Goal: Task Accomplishment & Management: Manage account settings

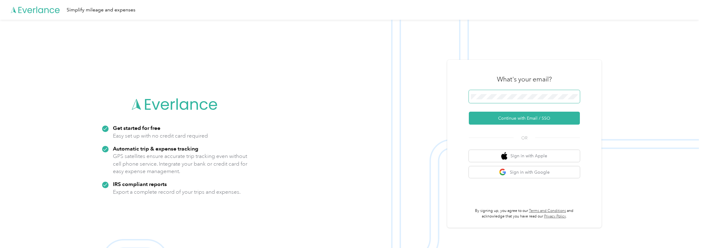
click at [293, 100] on span at bounding box center [524, 96] width 111 height 13
click at [293, 117] on button "Continue with Email / SSO" at bounding box center [524, 118] width 111 height 13
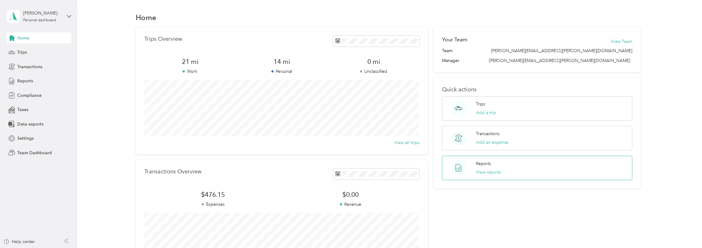
click at [487, 163] on p "Reports" at bounding box center [483, 163] width 15 height 6
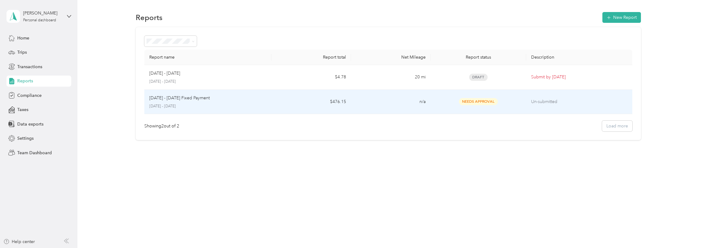
click at [179, 97] on p "[DATE] - [DATE] Fixed Payment" at bounding box center [179, 98] width 60 height 7
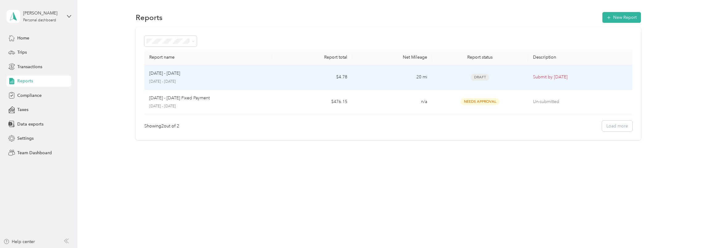
click at [186, 73] on div "[DATE] - [DATE]" at bounding box center [208, 73] width 118 height 7
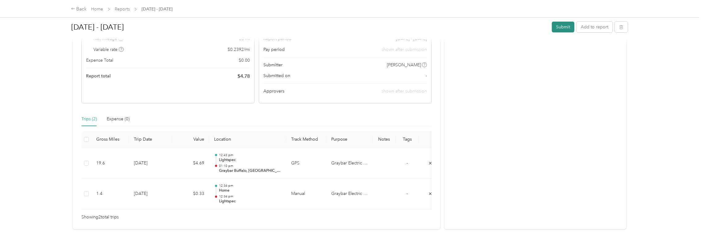
click at [562, 27] on button "Submit" at bounding box center [563, 27] width 23 height 11
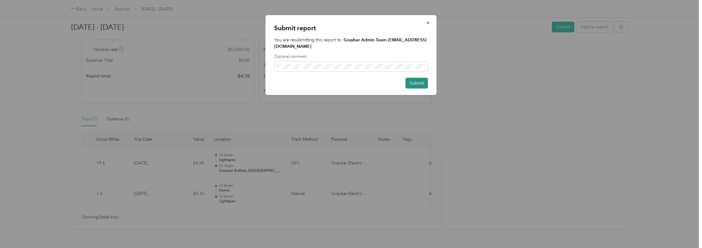
click at [420, 81] on button "Submit" at bounding box center [417, 83] width 23 height 11
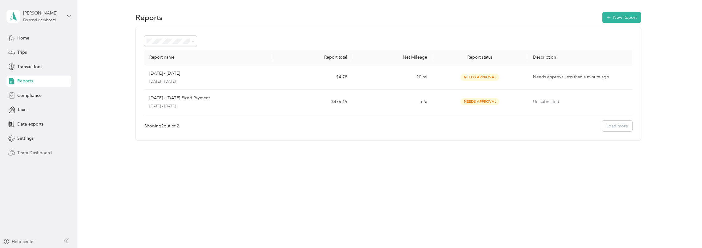
click at [31, 152] on span "Team Dashboard" at bounding box center [34, 153] width 35 height 6
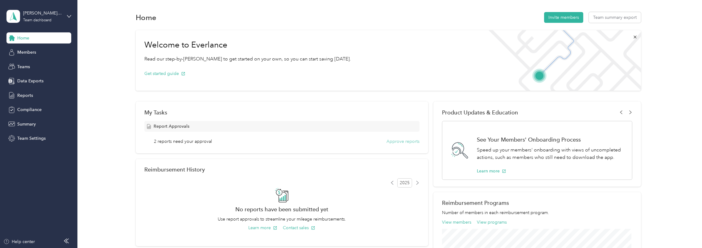
click at [396, 141] on button "Approve reports" at bounding box center [403, 141] width 33 height 6
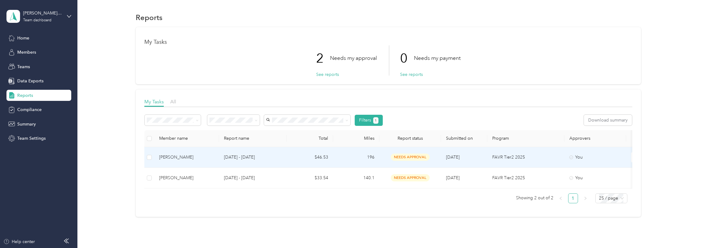
click at [188, 158] on div "[PERSON_NAME]" at bounding box center [186, 157] width 55 height 7
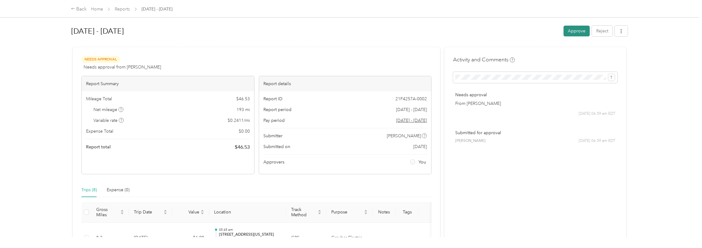
click at [574, 33] on button "Approve" at bounding box center [577, 31] width 26 height 11
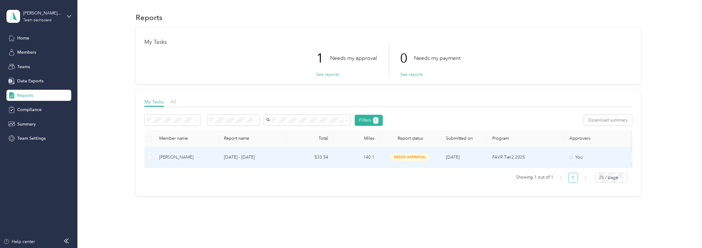
click at [178, 155] on div "[PERSON_NAME]" at bounding box center [186, 157] width 55 height 7
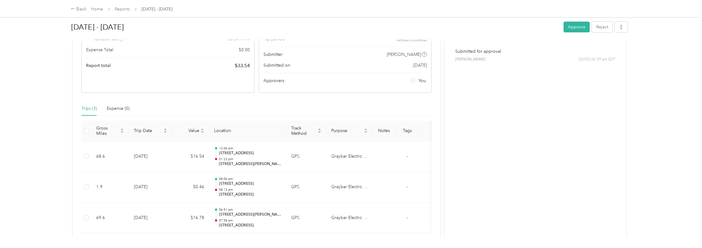
scroll to position [101, 0]
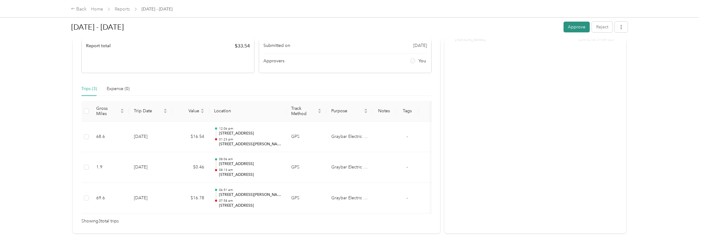
click at [575, 29] on button "Approve" at bounding box center [577, 27] width 26 height 11
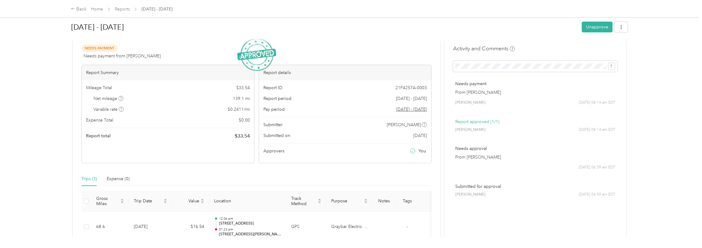
scroll to position [0, 0]
